Goal: Information Seeking & Learning: Find specific fact

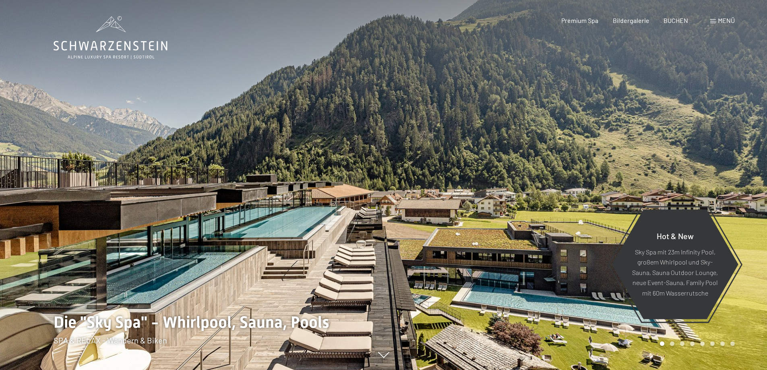
click at [722, 17] on span "Menü" at bounding box center [726, 21] width 17 height 8
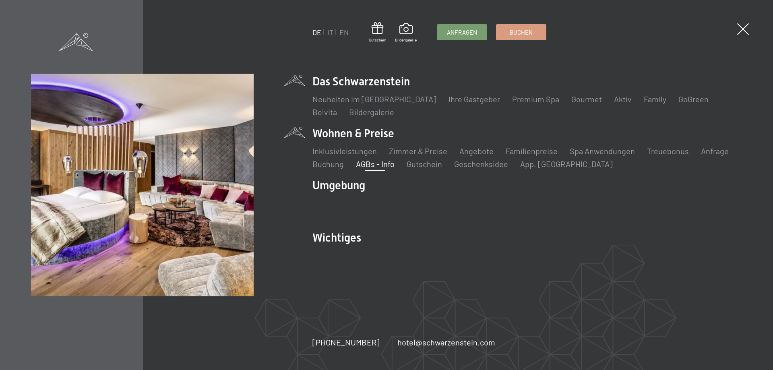
click at [376, 166] on link "AGBs - Info" at bounding box center [375, 164] width 39 height 10
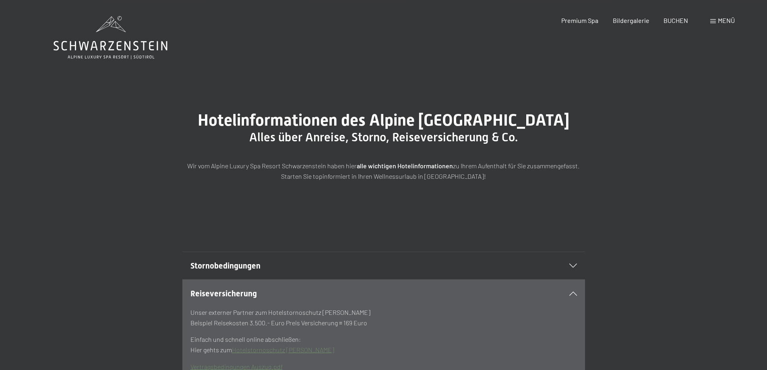
scroll to position [58, 0]
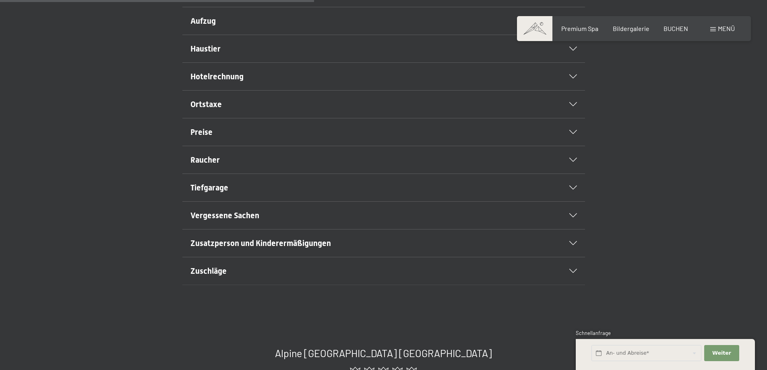
click at [260, 82] on h2 "Hotelrechnung" at bounding box center [364, 76] width 348 height 11
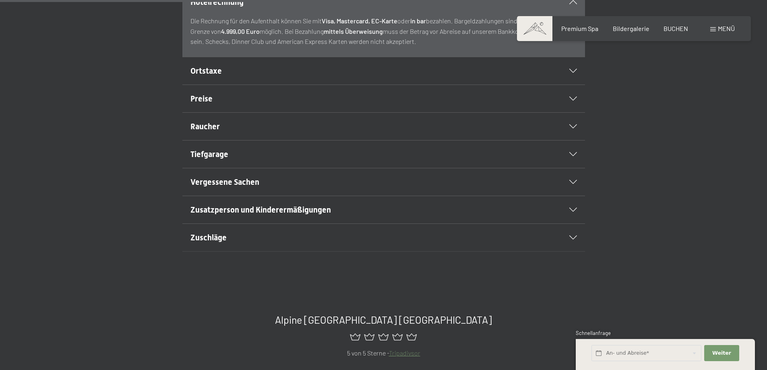
scroll to position [328, 0]
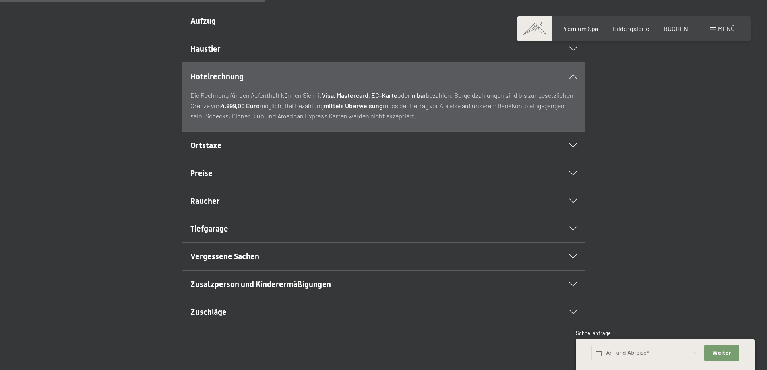
drag, startPoint x: 401, startPoint y: 125, endPoint x: 497, endPoint y: 146, distance: 98.1
click at [497, 131] on div "Die Rechnung für den Aufenthalt können Sie mit Visa, Mastercard, EC-Karte oder …" at bounding box center [383, 110] width 386 height 41
click at [266, 131] on div "Die Rechnung für den Aufenthalt können Sie mit Visa, Mastercard, EC-Karte oder …" at bounding box center [383, 110] width 386 height 41
drag, startPoint x: 271, startPoint y: 133, endPoint x: 431, endPoint y: 134, distance: 159.8
click at [431, 121] on p "Die Rechnung für den Aufenthalt können Sie mit Visa, Mastercard, EC-Karte oder …" at bounding box center [383, 105] width 386 height 31
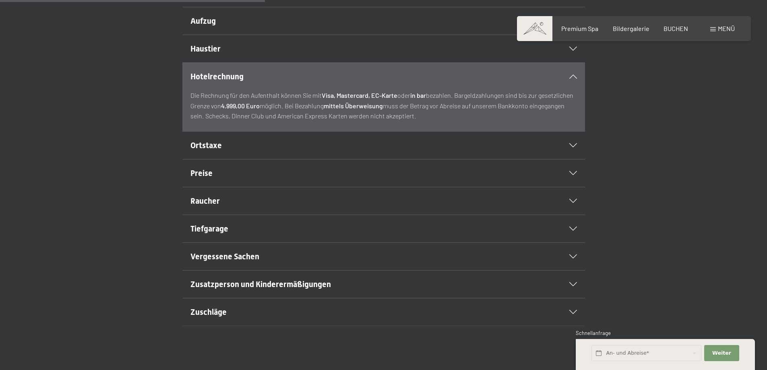
click at [434, 121] on p "Die Rechnung für den Aufenthalt können Sie mit Visa, Mastercard, EC-Karte oder …" at bounding box center [383, 105] width 386 height 31
click at [572, 90] on div "Hotelrechnung" at bounding box center [383, 76] width 386 height 27
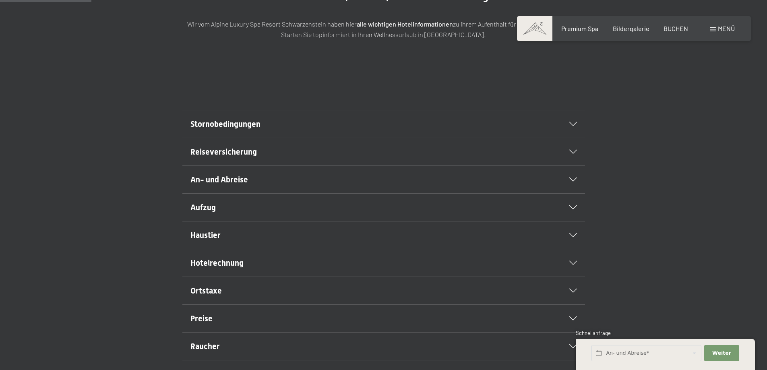
scroll to position [161, 0]
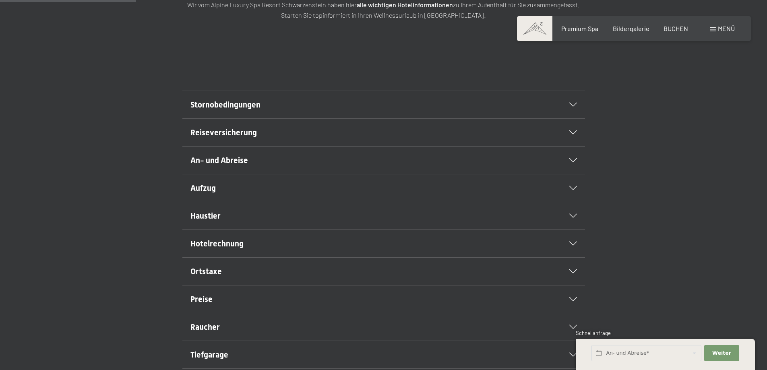
click at [243, 249] on h2 "Hotelrechnung" at bounding box center [364, 243] width 348 height 11
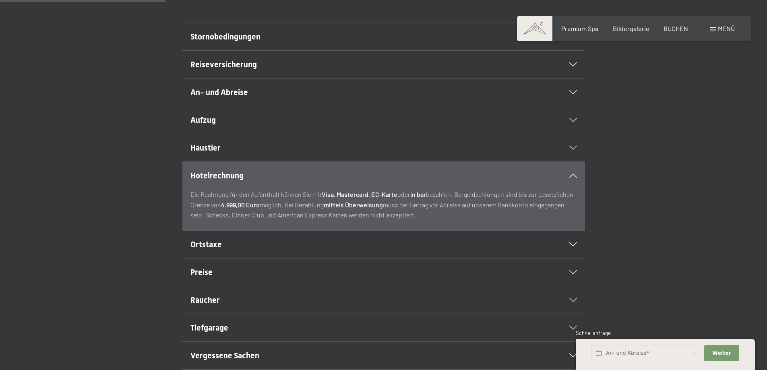
scroll to position [242, 0]
